Goal: Task Accomplishment & Management: Manage account settings

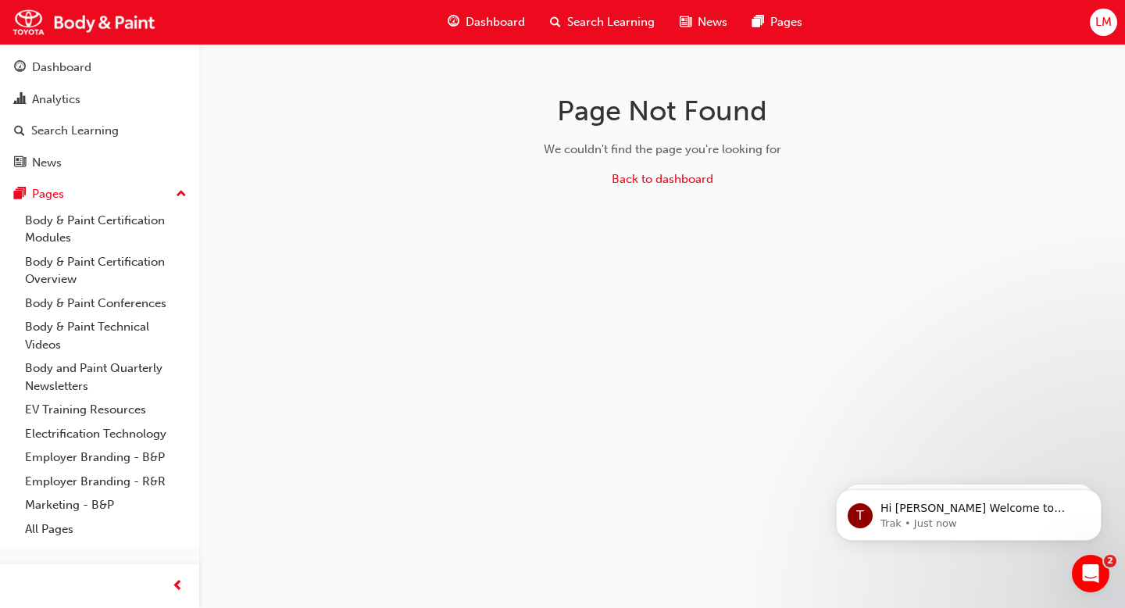
click at [1103, 23] on span "LM" at bounding box center [1104, 22] width 16 height 18
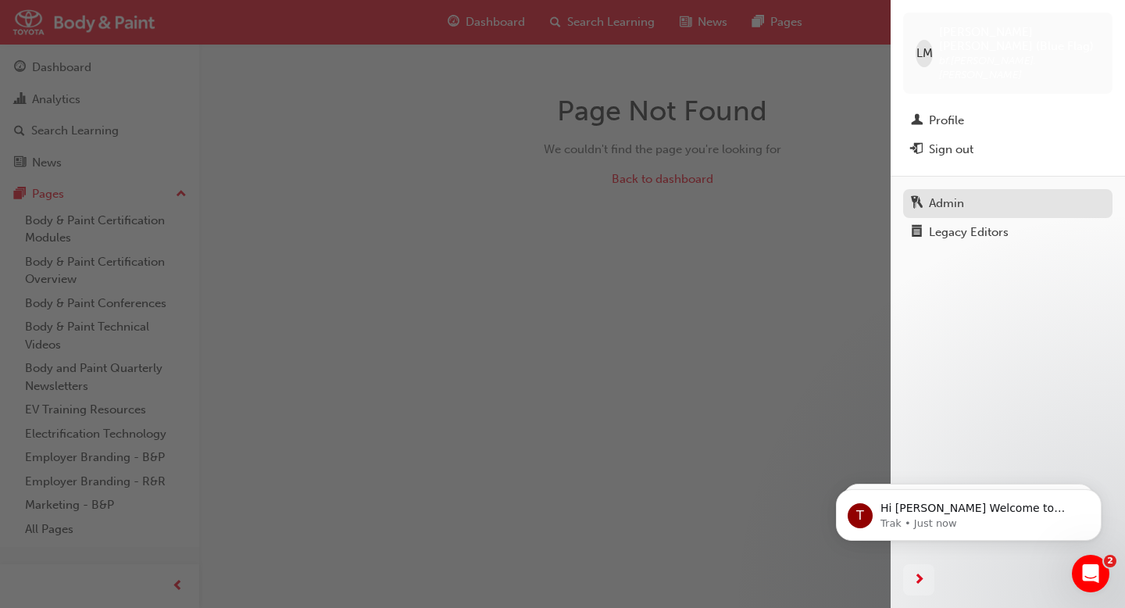
click at [938, 195] on div "Admin" at bounding box center [946, 204] width 35 height 18
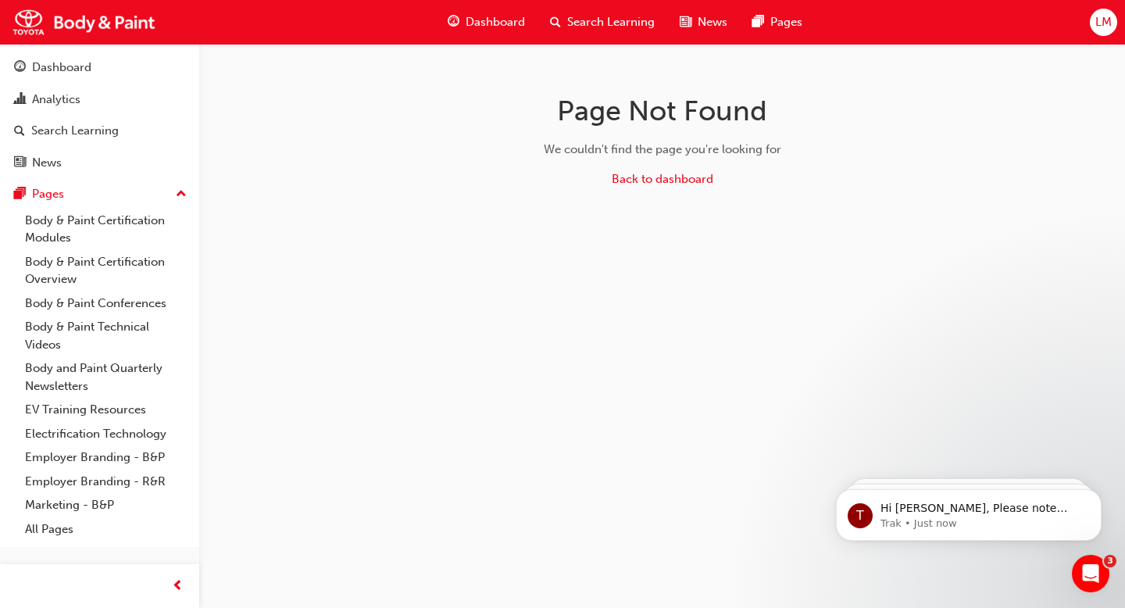
click at [1100, 26] on span "LM" at bounding box center [1104, 22] width 16 height 18
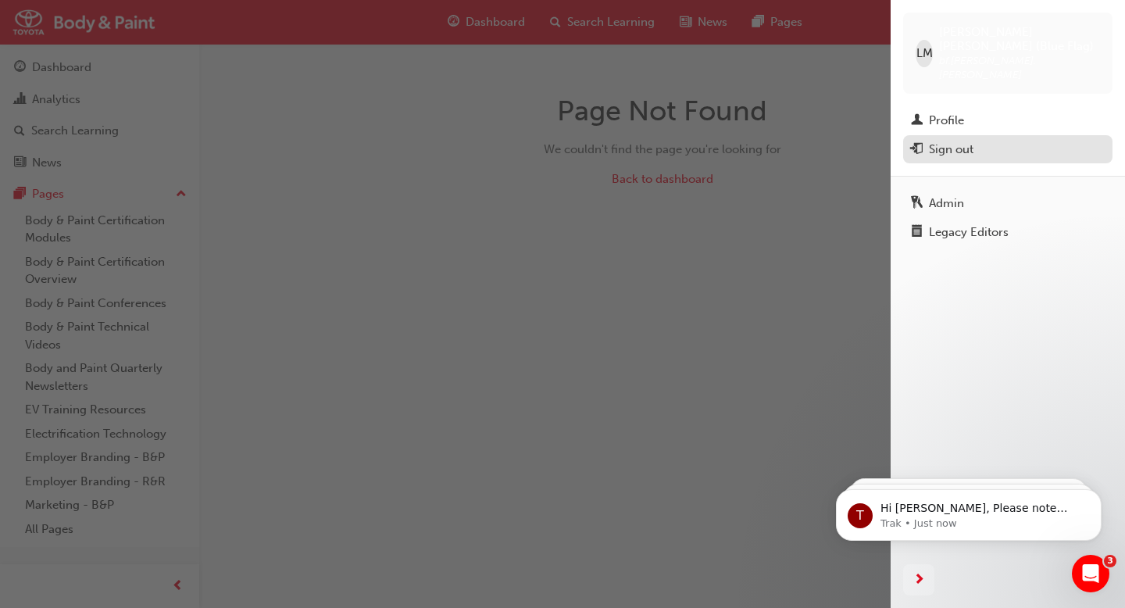
click at [966, 141] on div "Sign out" at bounding box center [951, 150] width 45 height 18
